Goal: Find specific page/section: Find specific page/section

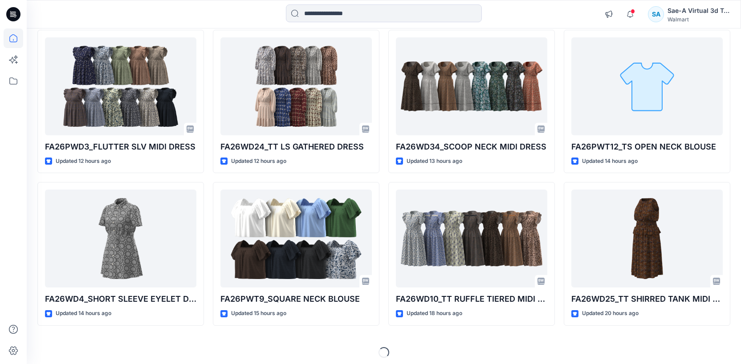
scroll to position [709, 0]
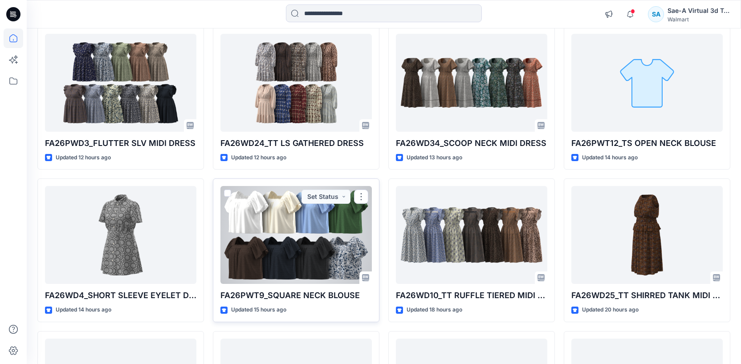
click at [312, 244] on div at bounding box center [295, 235] width 151 height 98
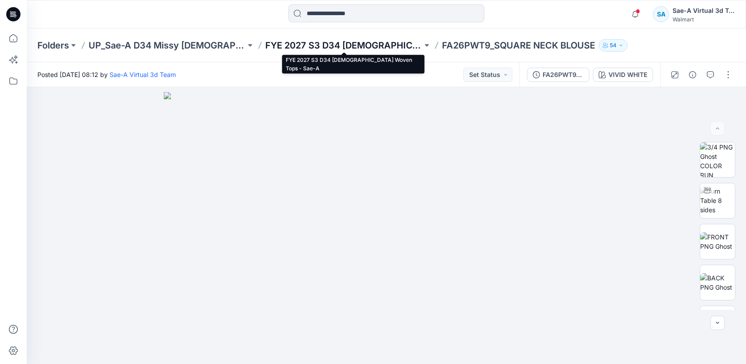
click at [375, 48] on p "FYE 2027 S3 D34 Ladies Woven Tops - Sae-A" at bounding box center [343, 45] width 157 height 12
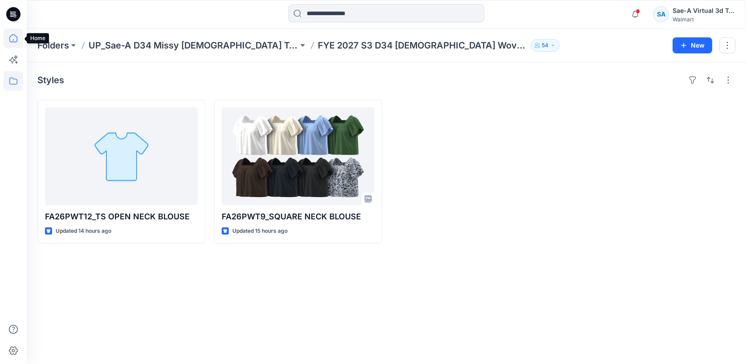
click at [16, 42] on icon at bounding box center [14, 38] width 20 height 20
